Goal: Check status

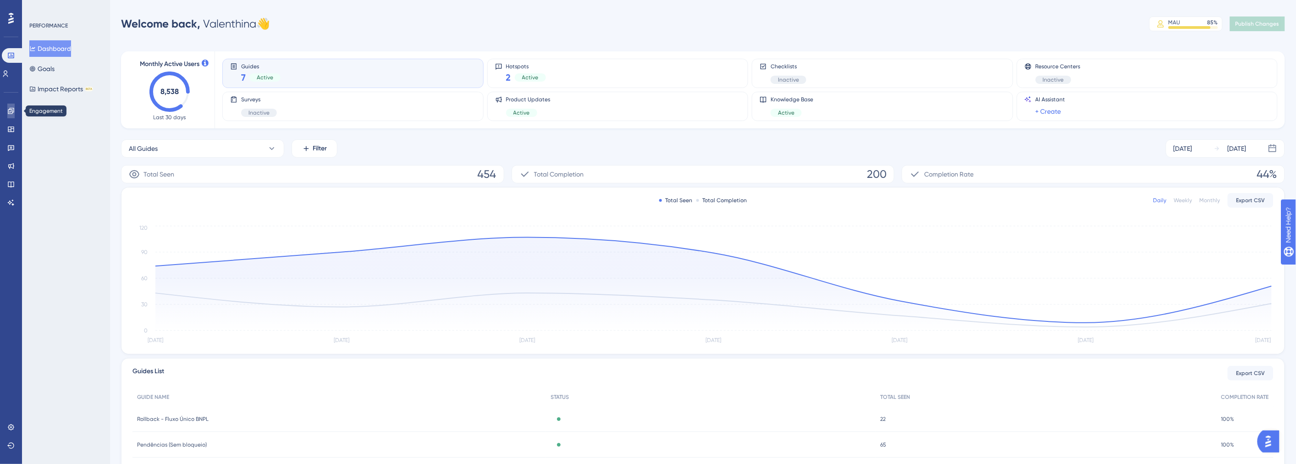
click at [7, 112] on icon at bounding box center [10, 110] width 7 height 7
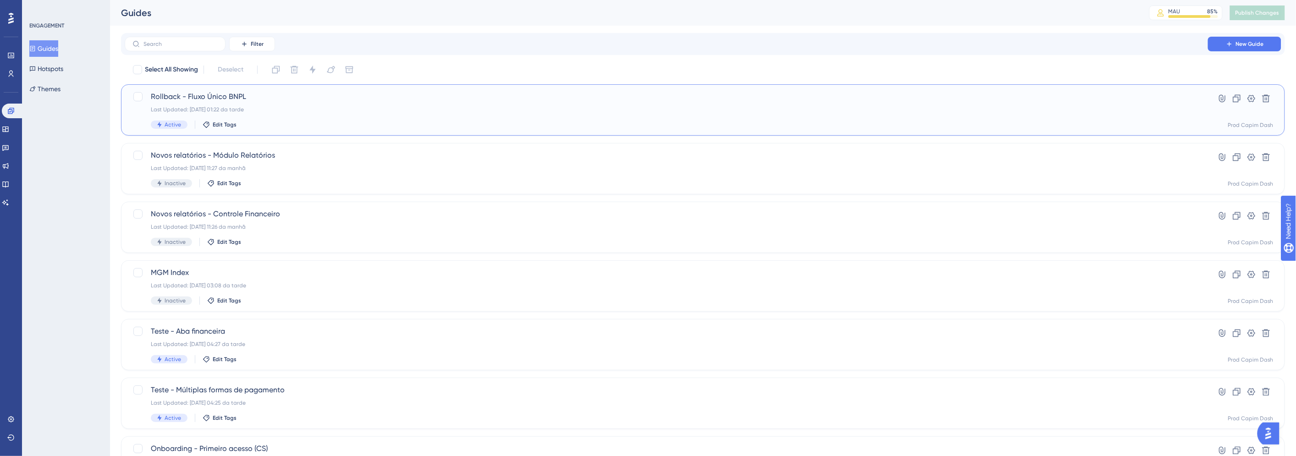
click at [270, 111] on div "Last Updated: [DATE] 01:22 da tarde" at bounding box center [666, 109] width 1031 height 7
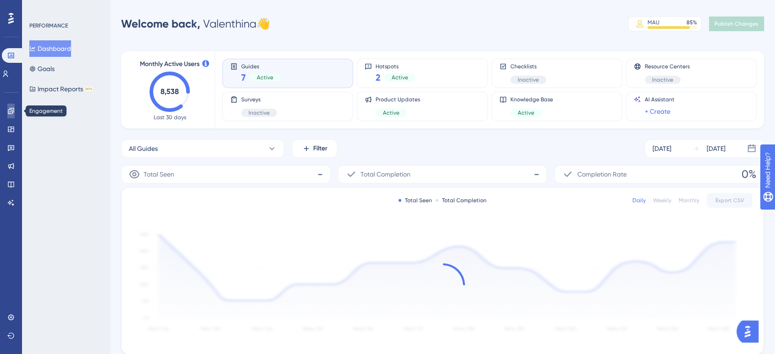
click at [11, 109] on icon at bounding box center [10, 110] width 7 height 7
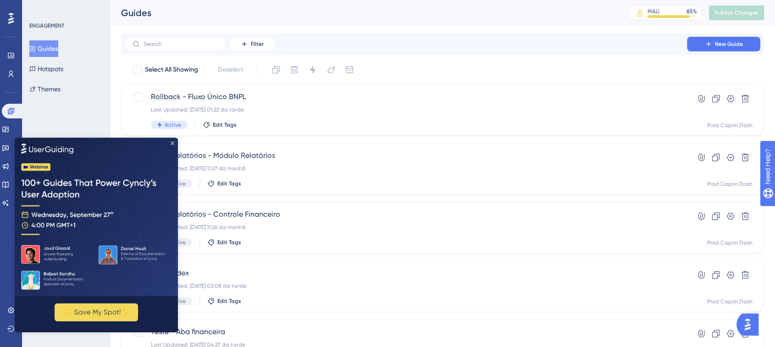
click at [172, 143] on icon "Close Preview" at bounding box center [173, 143] width 4 height 4
